Goal: Task Accomplishment & Management: Use online tool/utility

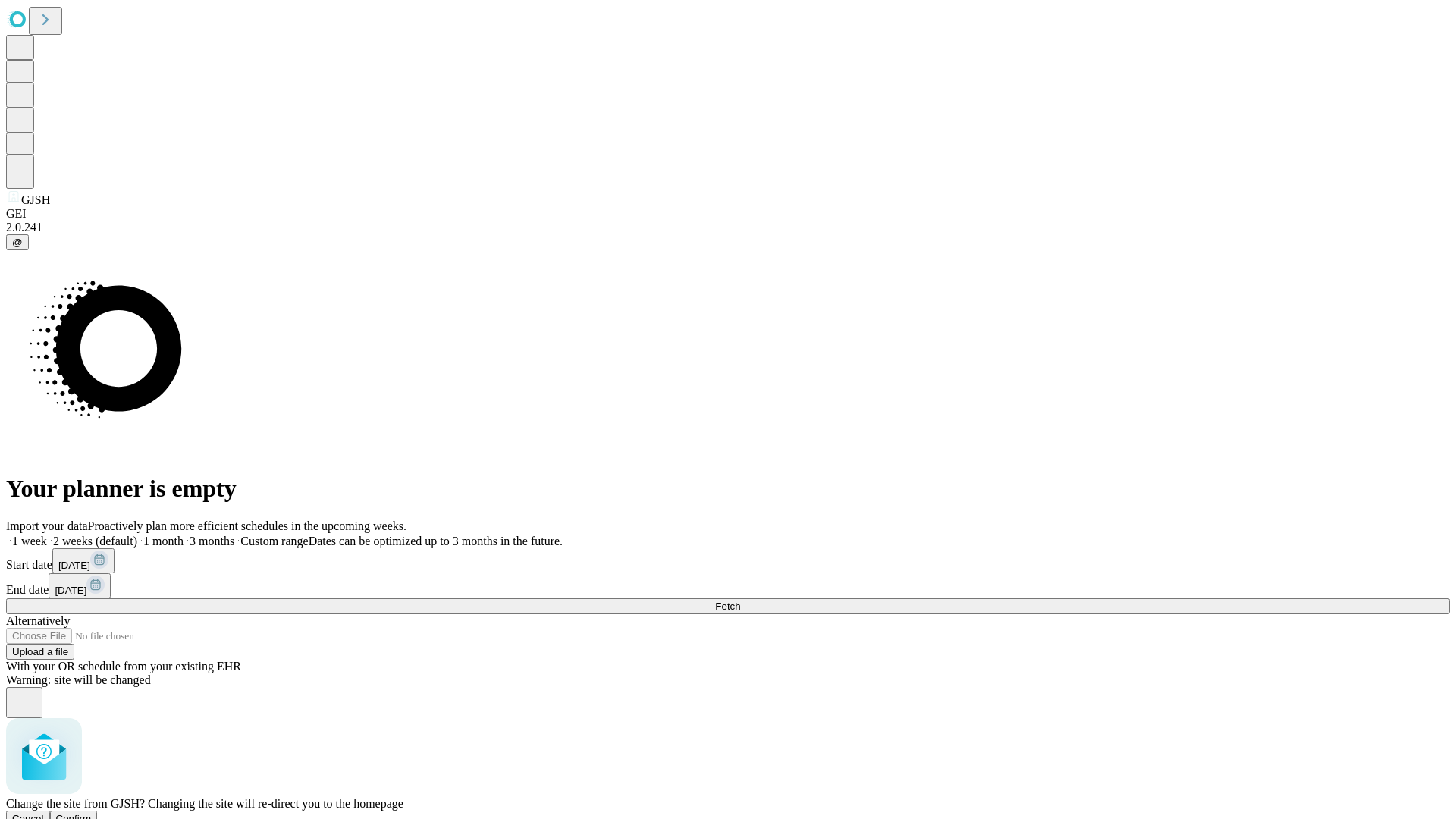
click at [91, 813] on span "Confirm" at bounding box center [73, 819] width 35 height 11
click at [137, 535] on label "2 weeks (default)" at bounding box center [91, 542] width 90 height 13
click at [740, 601] on span "Fetch" at bounding box center [728, 607] width 25 height 11
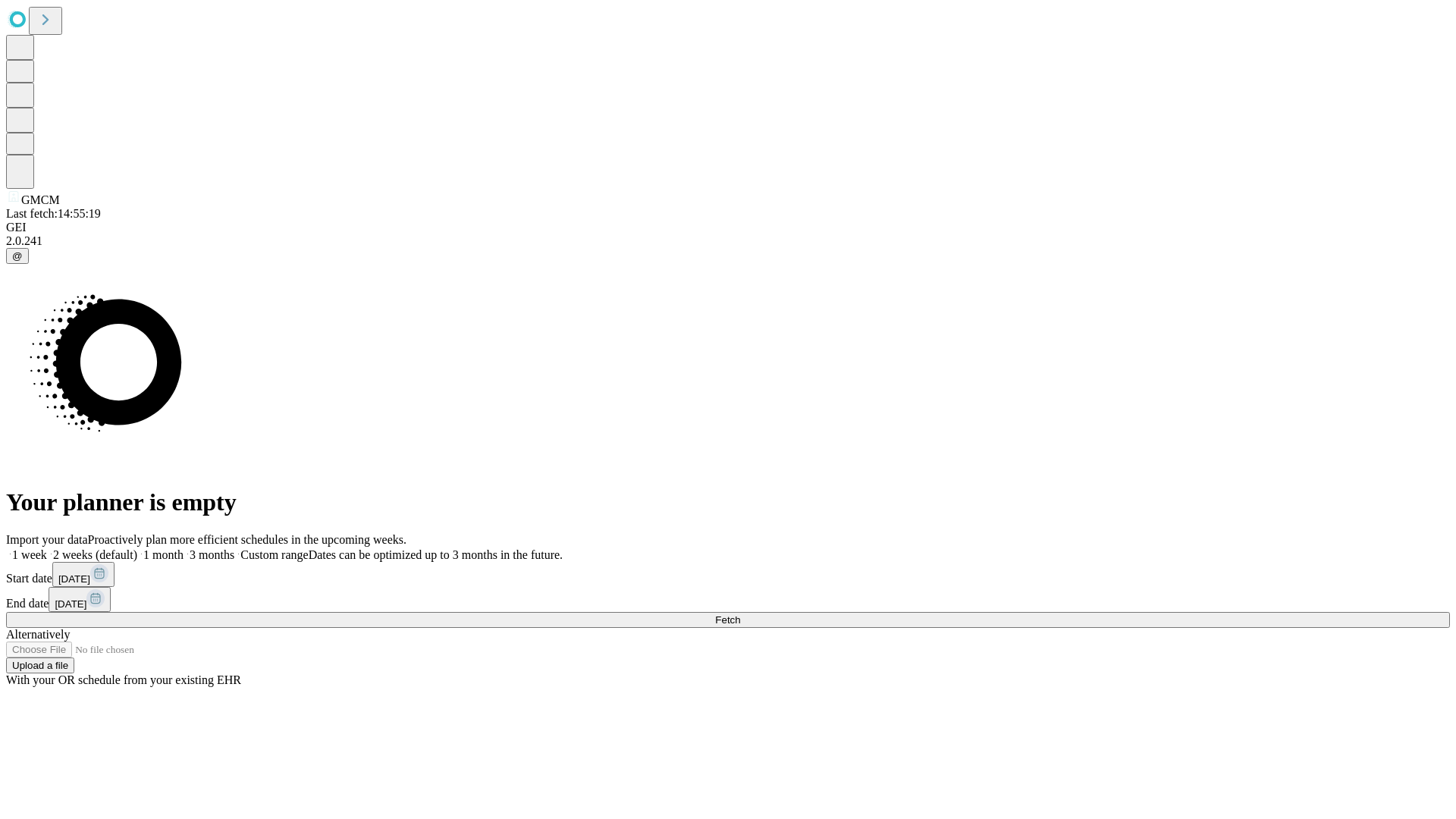
click at [137, 549] on label "2 weeks (default)" at bounding box center [91, 555] width 90 height 13
click at [740, 614] on span "Fetch" at bounding box center [728, 620] width 25 height 11
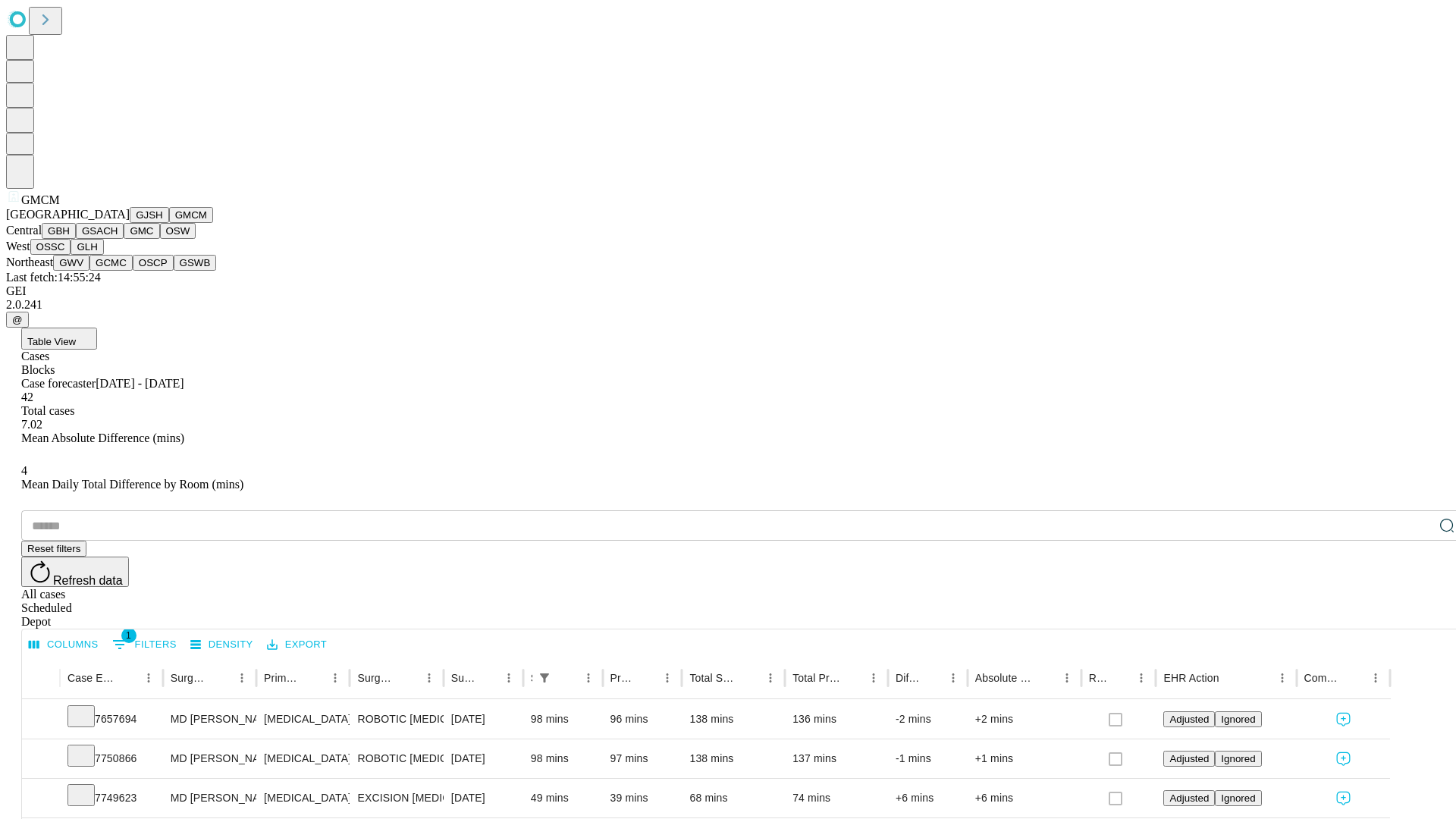
click at [76, 239] on button "GBH" at bounding box center [59, 230] width 34 height 16
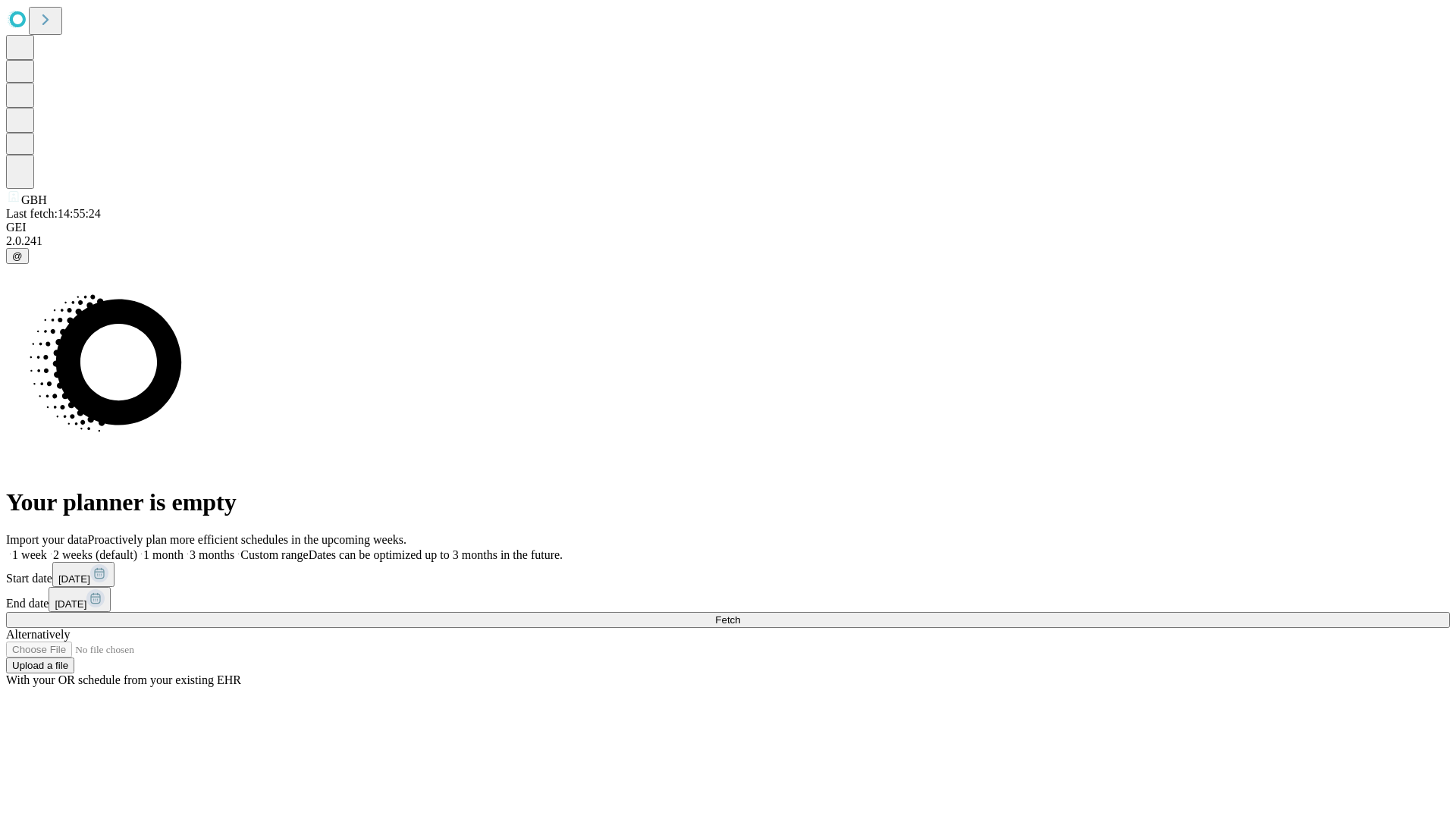
click at [137, 549] on label "2 weeks (default)" at bounding box center [91, 555] width 90 height 13
click at [740, 614] on span "Fetch" at bounding box center [728, 620] width 25 height 11
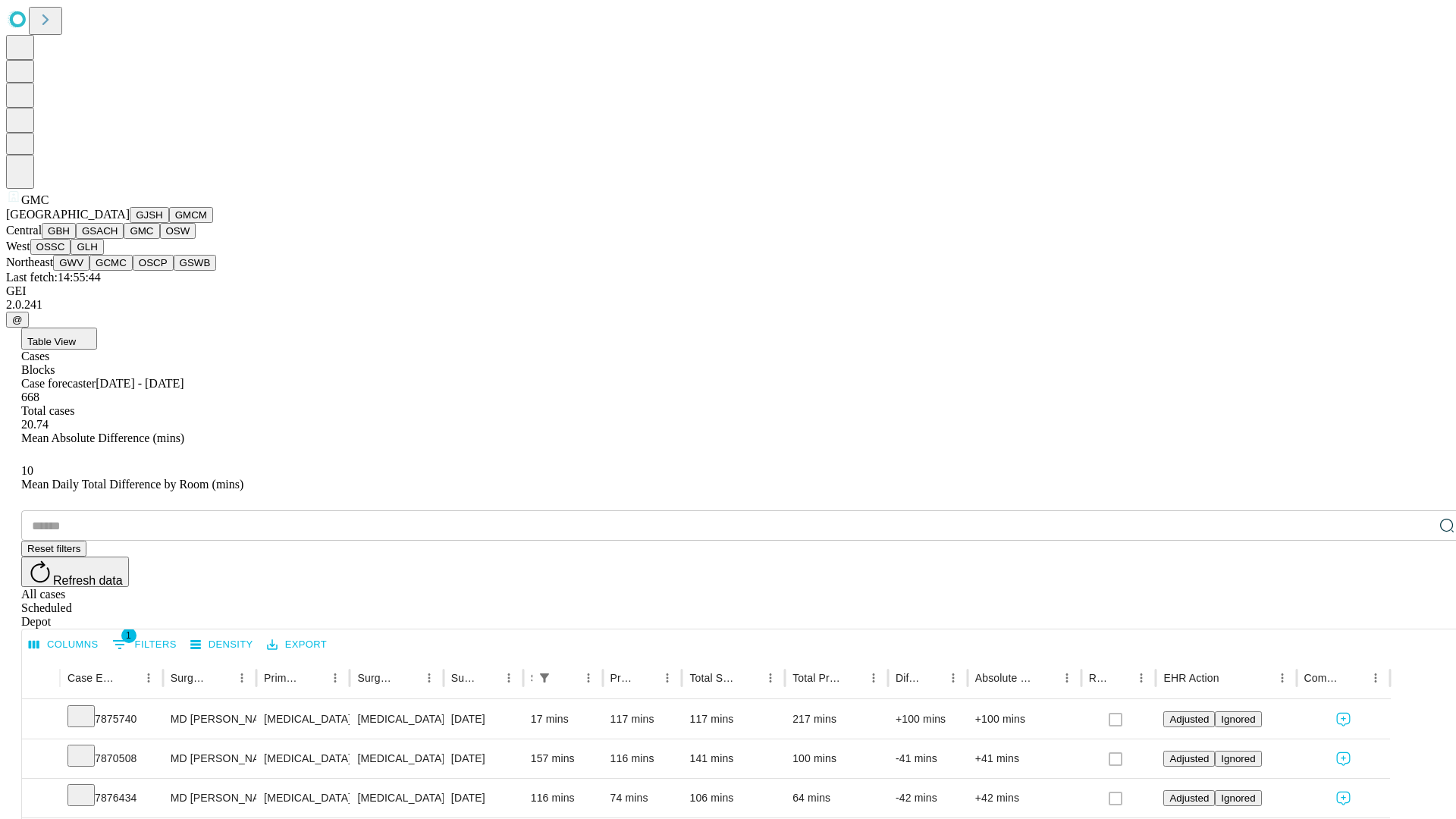
click at [160, 239] on button "OSW" at bounding box center [178, 230] width 36 height 16
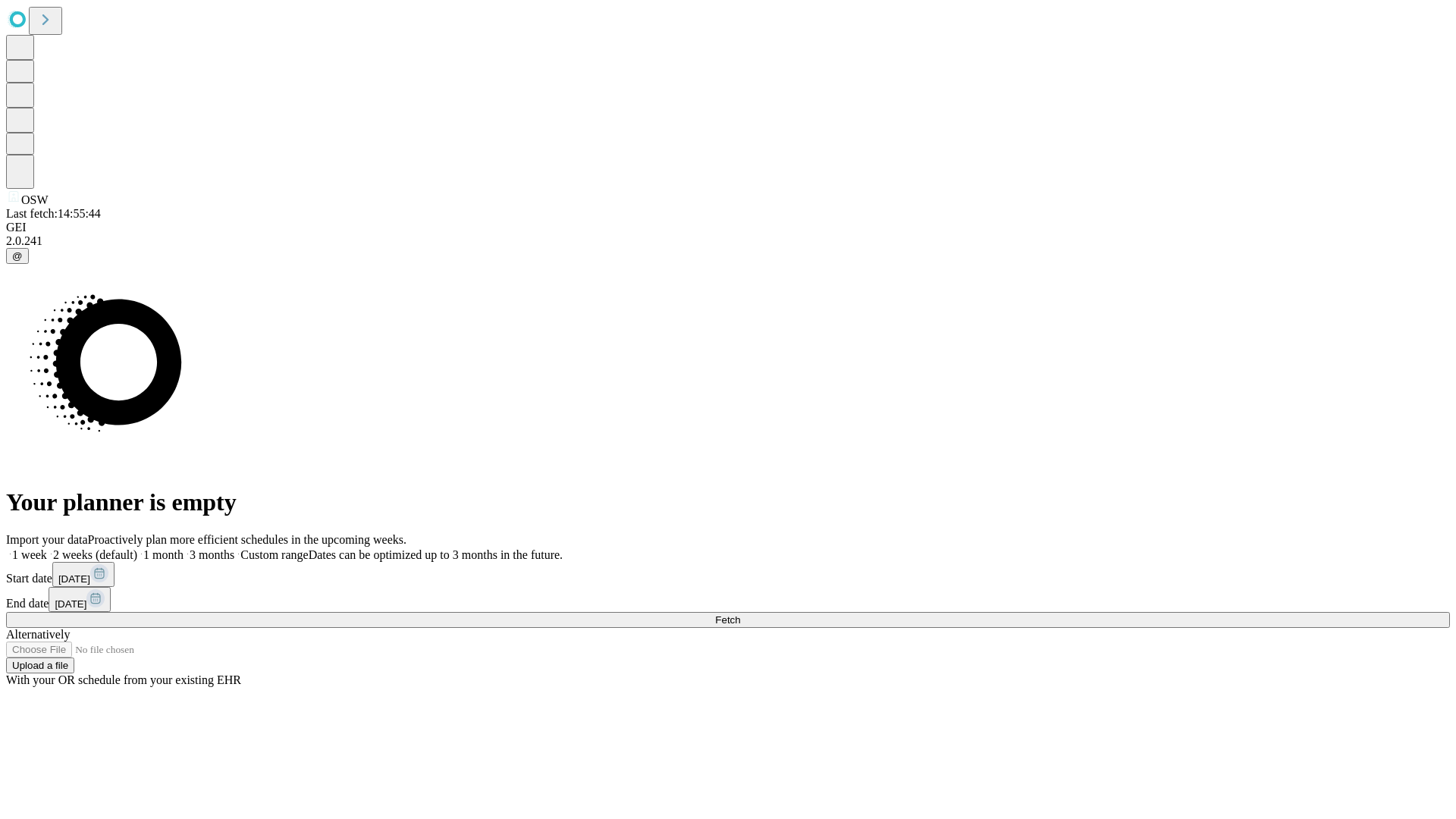
click at [137, 549] on label "2 weeks (default)" at bounding box center [91, 555] width 90 height 13
click at [740, 614] on span "Fetch" at bounding box center [728, 620] width 25 height 11
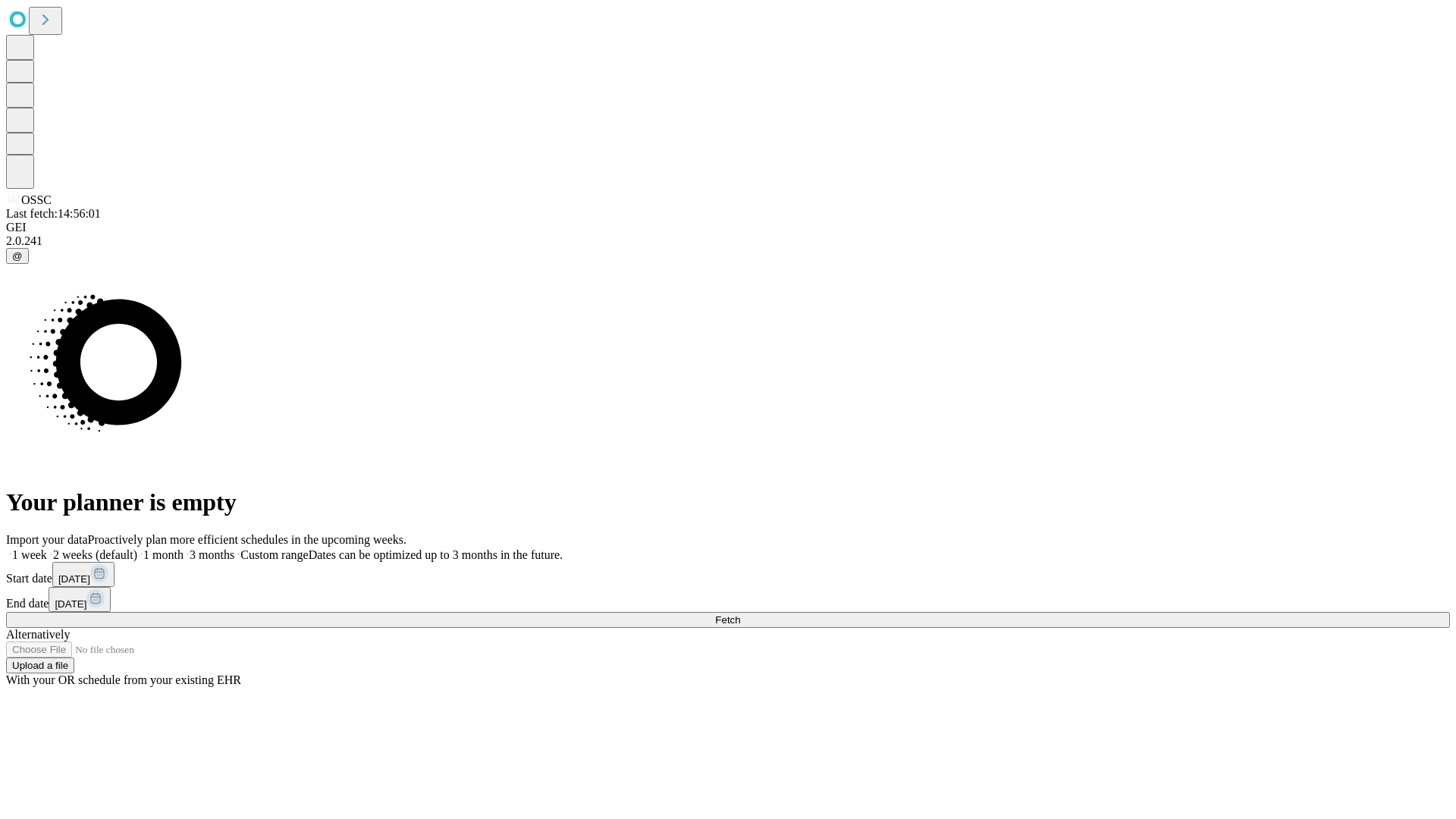
click at [137, 549] on label "2 weeks (default)" at bounding box center [91, 555] width 90 height 13
click at [740, 614] on span "Fetch" at bounding box center [728, 620] width 25 height 11
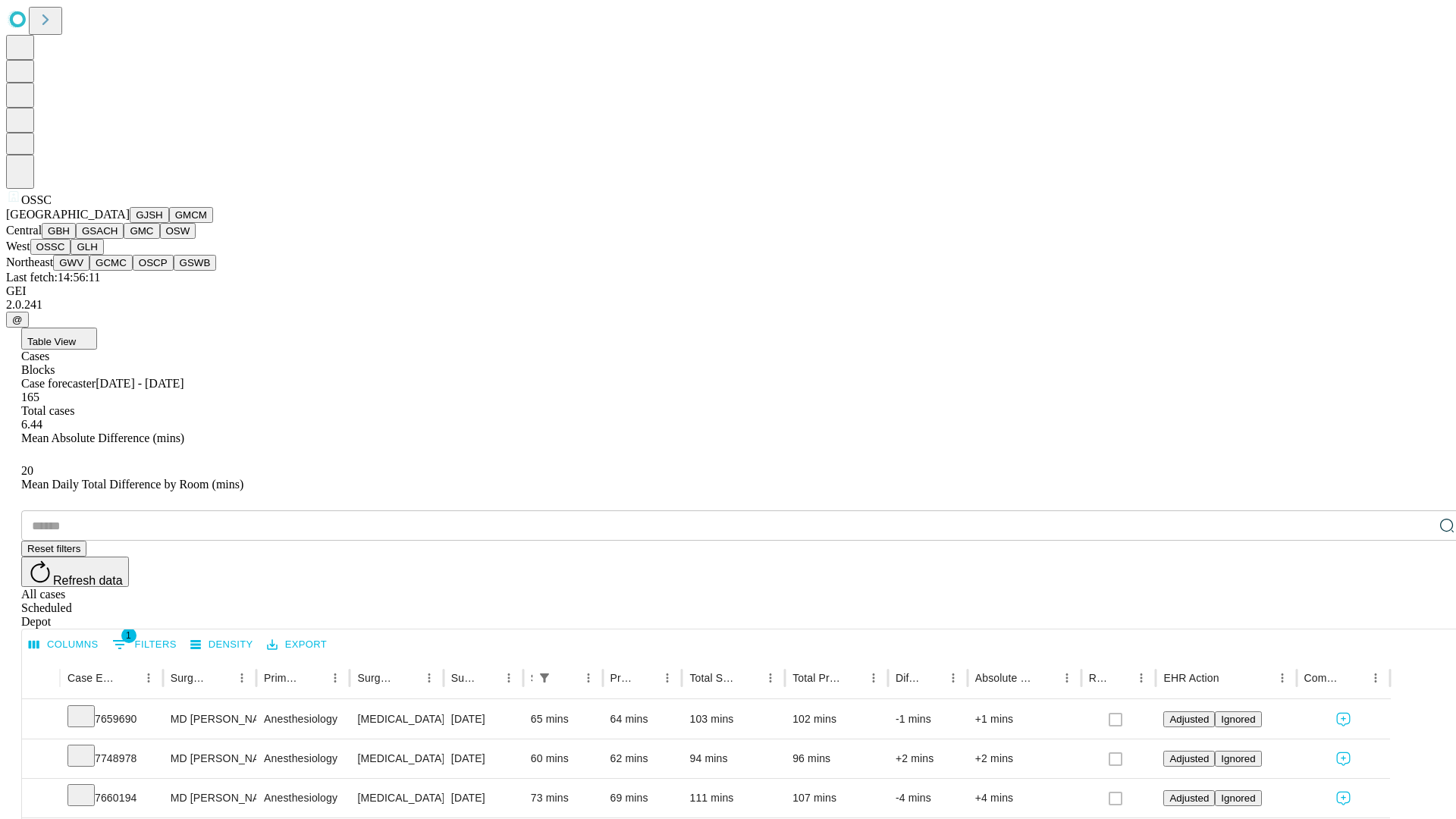
click at [103, 255] on button "GLH" at bounding box center [87, 247] width 32 height 16
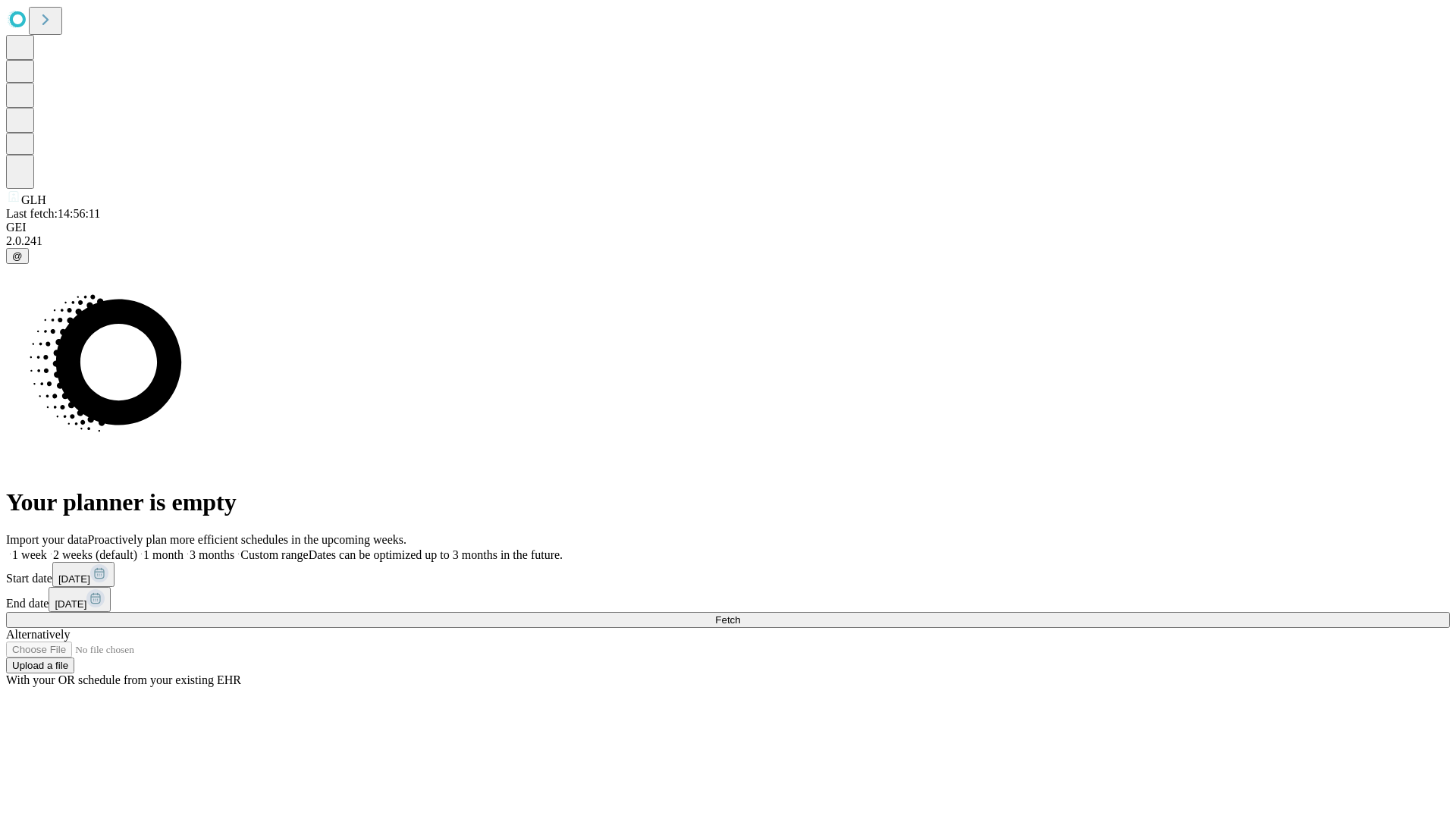
click at [137, 549] on label "2 weeks (default)" at bounding box center [91, 555] width 90 height 13
click at [740, 614] on span "Fetch" at bounding box center [728, 620] width 25 height 11
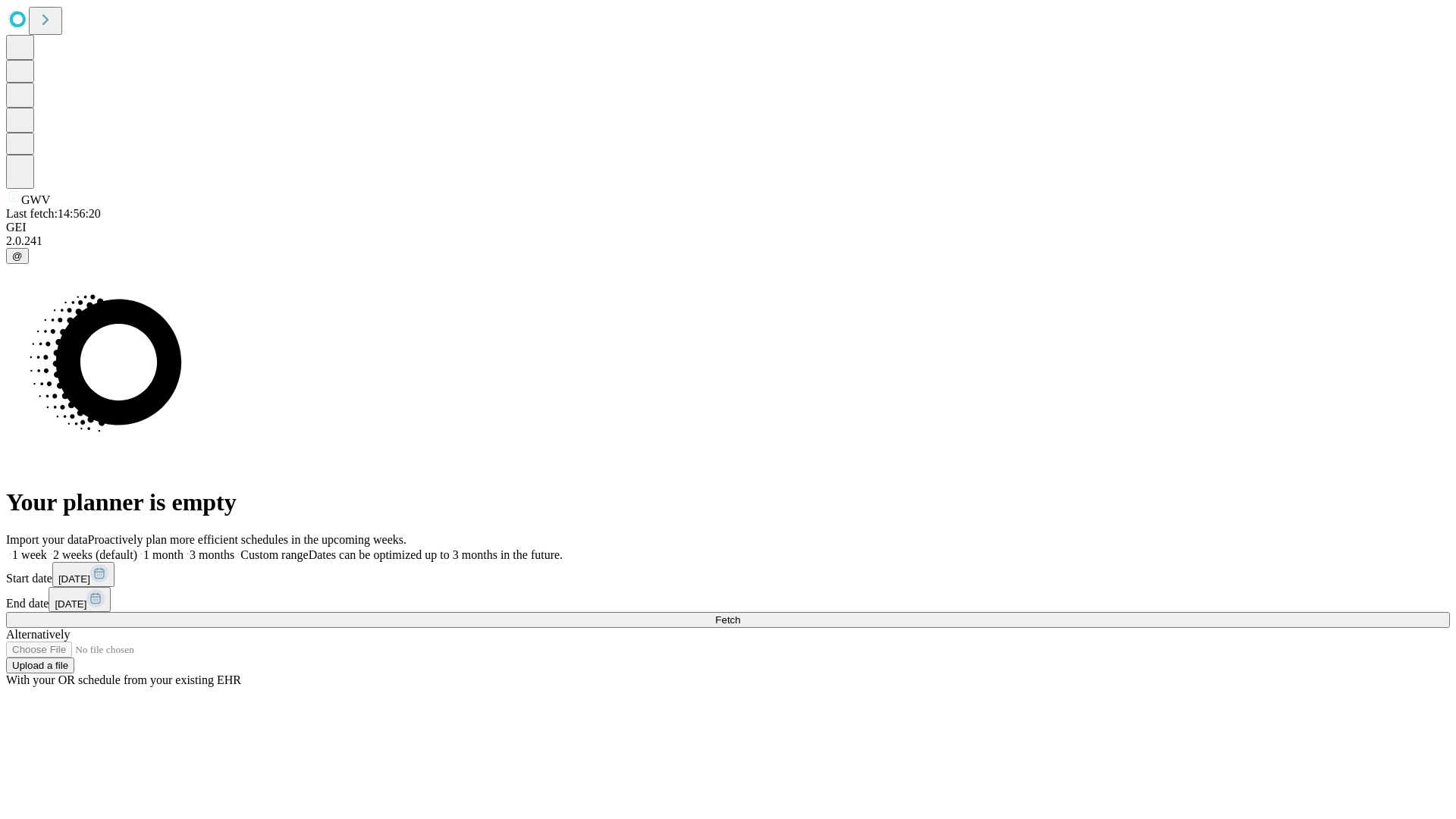
click at [137, 549] on label "2 weeks (default)" at bounding box center [91, 555] width 90 height 13
click at [740, 614] on span "Fetch" at bounding box center [728, 620] width 25 height 11
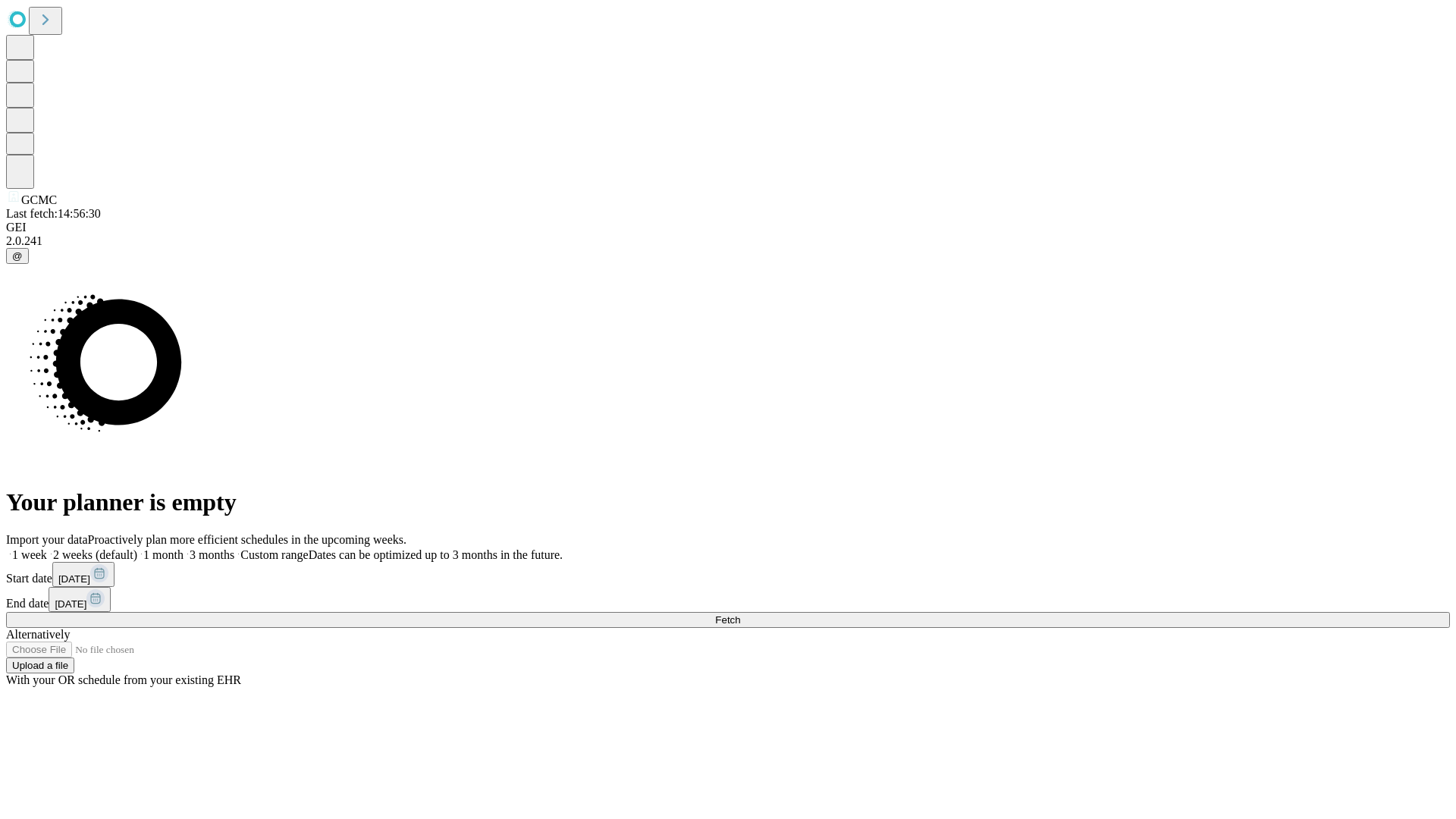
click at [740, 614] on span "Fetch" at bounding box center [728, 620] width 25 height 11
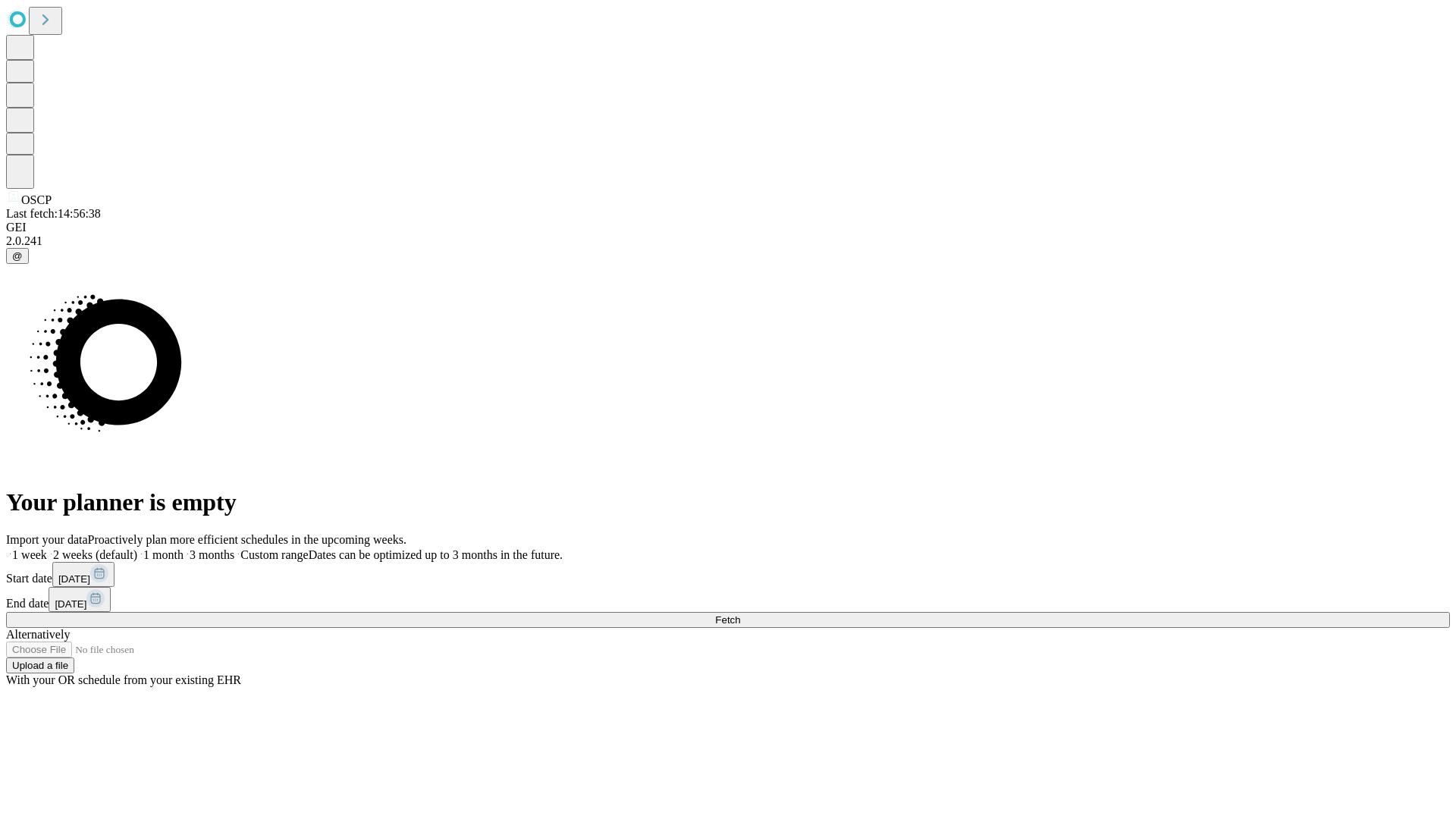
click at [740, 614] on span "Fetch" at bounding box center [728, 620] width 25 height 11
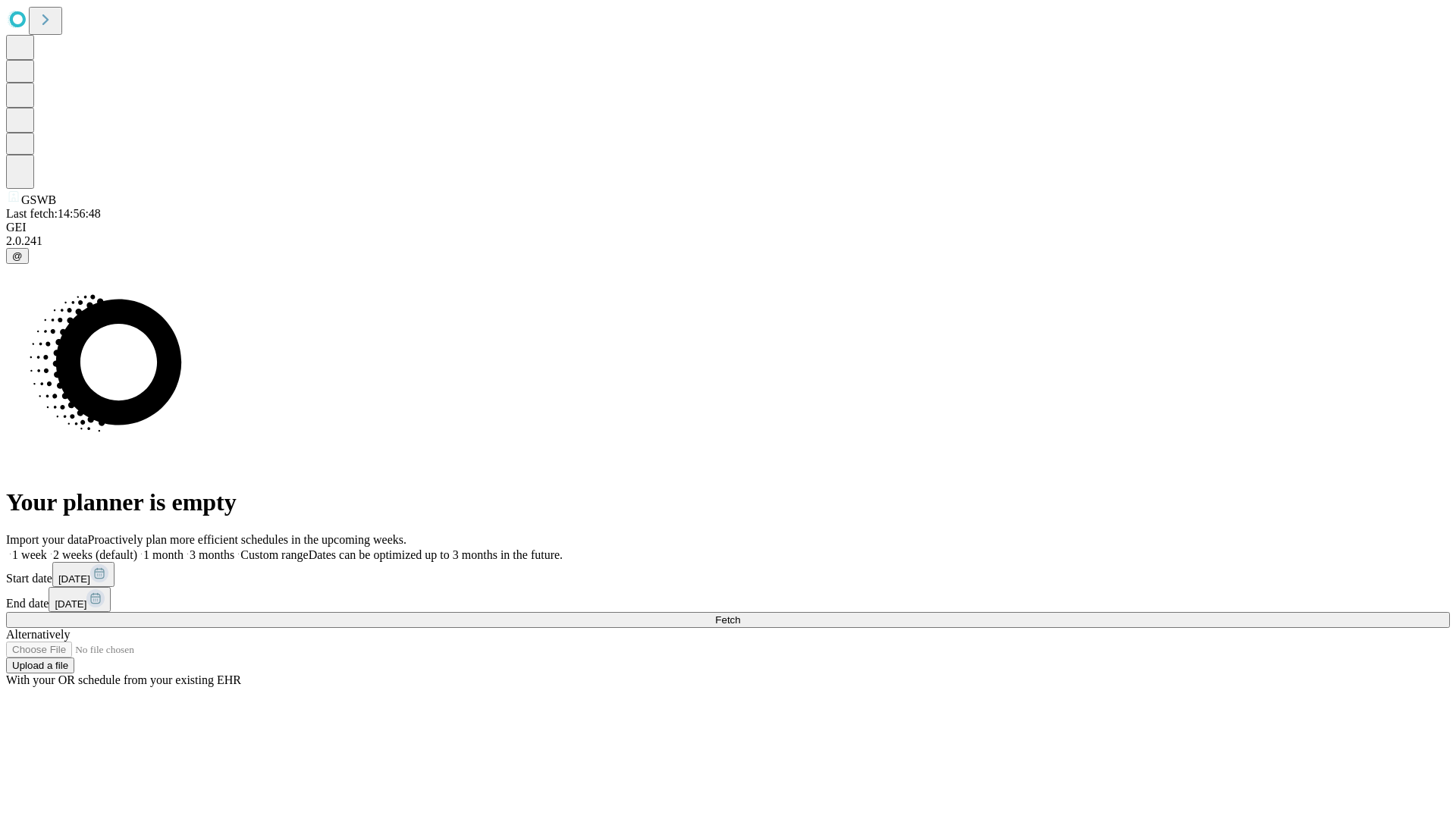
click at [137, 549] on label "2 weeks (default)" at bounding box center [91, 555] width 90 height 13
click at [740, 614] on span "Fetch" at bounding box center [728, 620] width 25 height 11
